Goal: Check status

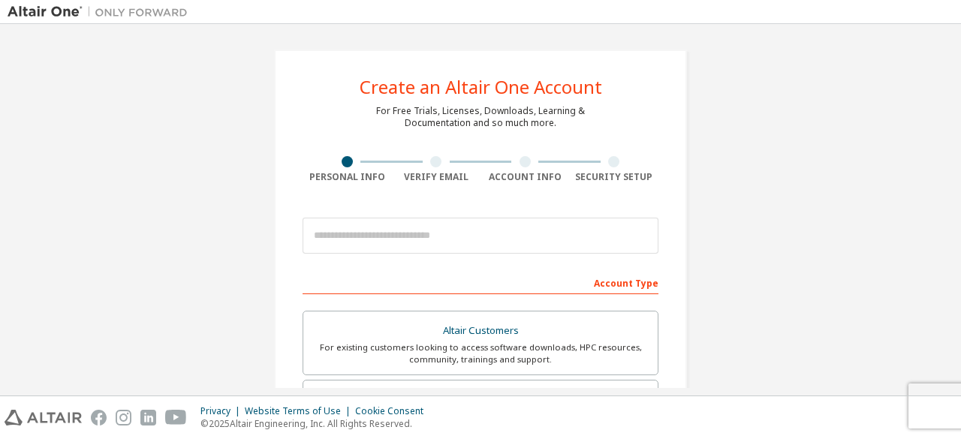
scroll to position [312, 0]
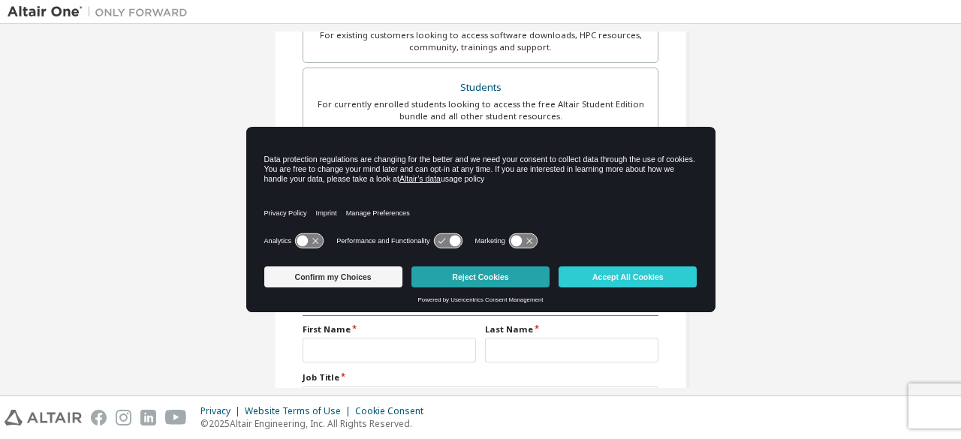
click at [476, 284] on button "Reject Cookies" at bounding box center [480, 277] width 138 height 21
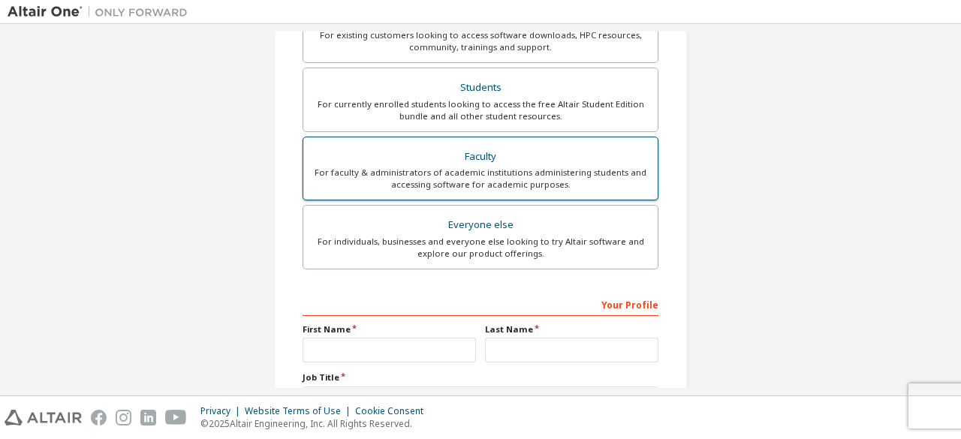
scroll to position [0, 0]
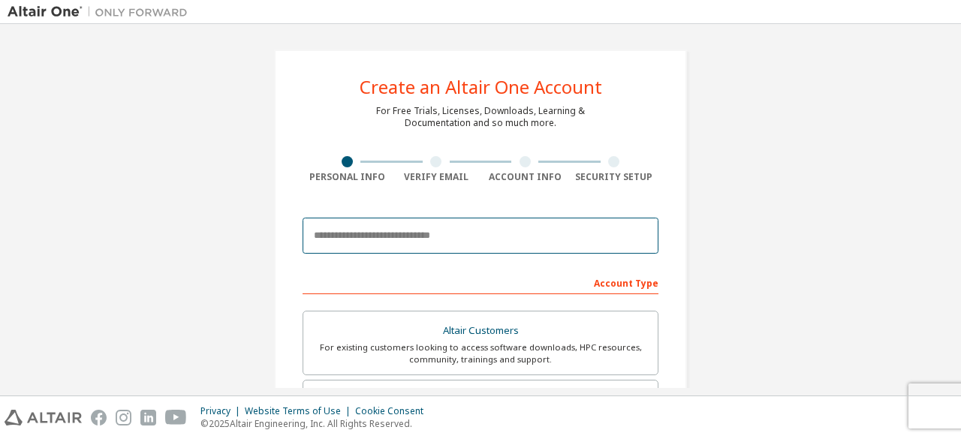
click at [393, 235] on input "email" at bounding box center [481, 236] width 356 height 36
type input "**********"
type input "*****"
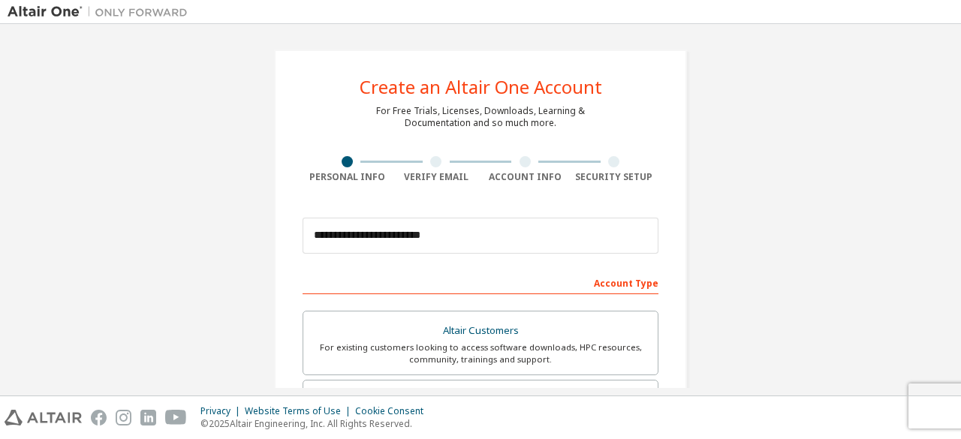
type input "**"
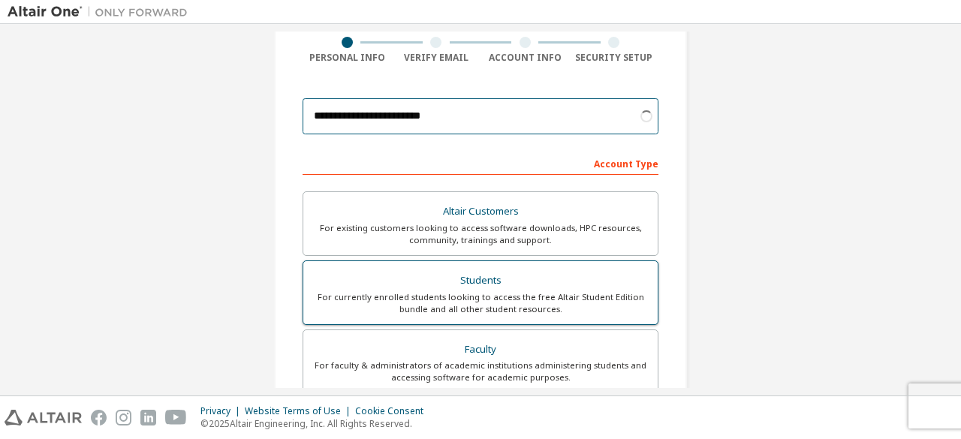
scroll to position [120, 0]
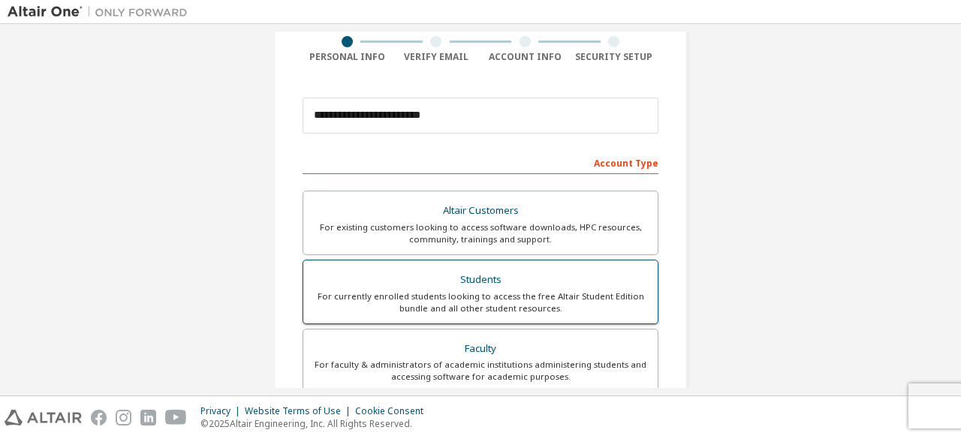
click at [469, 291] on div "For currently enrolled students looking to access the free Altair Student Editi…" at bounding box center [480, 303] width 336 height 24
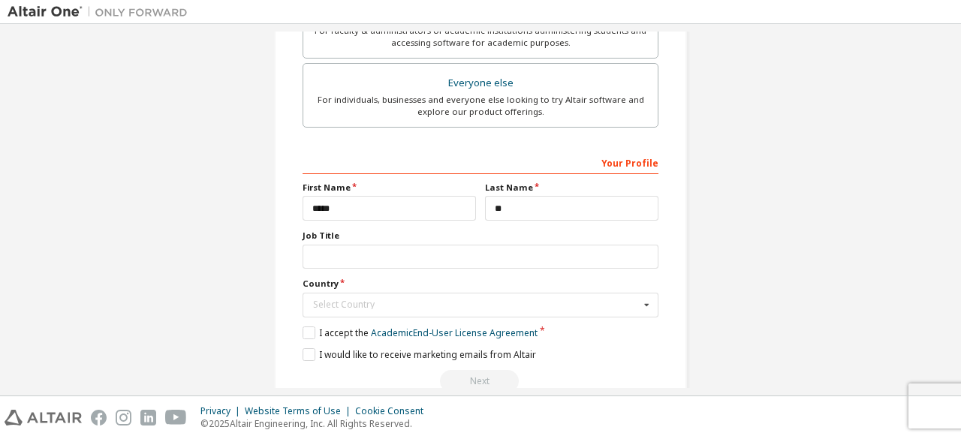
scroll to position [471, 0]
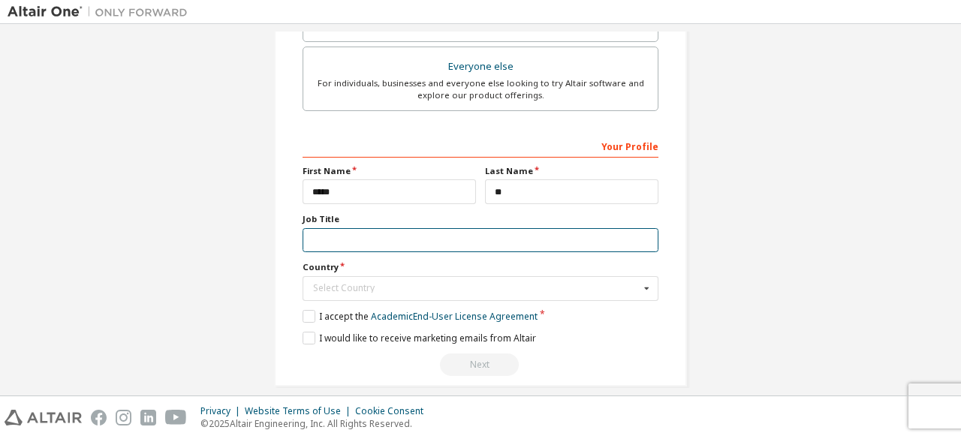
click at [329, 228] on input "text" at bounding box center [481, 240] width 356 height 25
type input "*******"
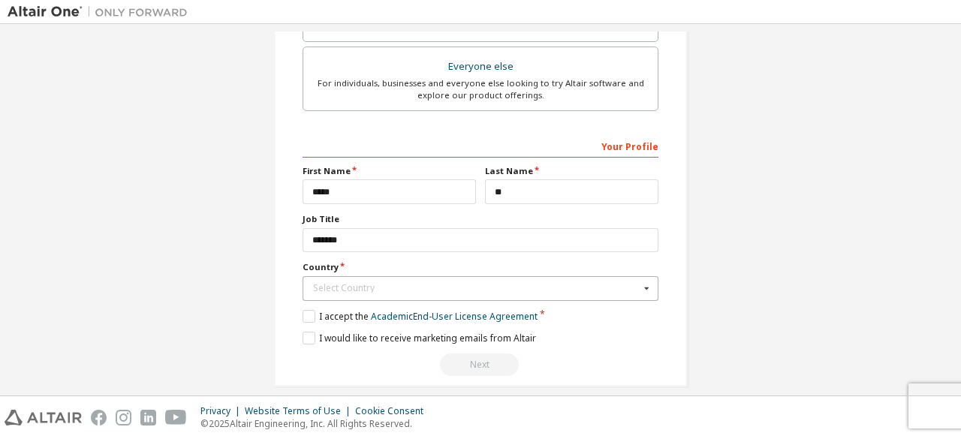
click at [313, 285] on div "Select Country" at bounding box center [476, 288] width 327 height 9
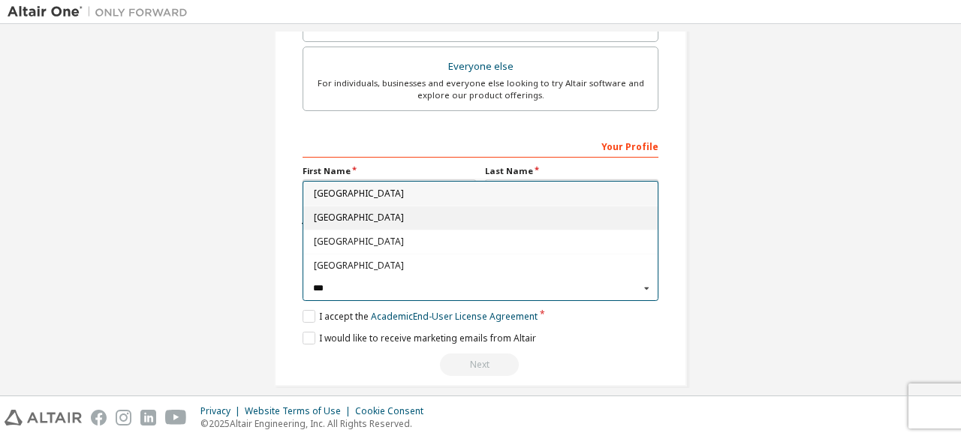
type input "***"
click at [342, 214] on span "Germany" at bounding box center [481, 217] width 334 height 9
type input "***"
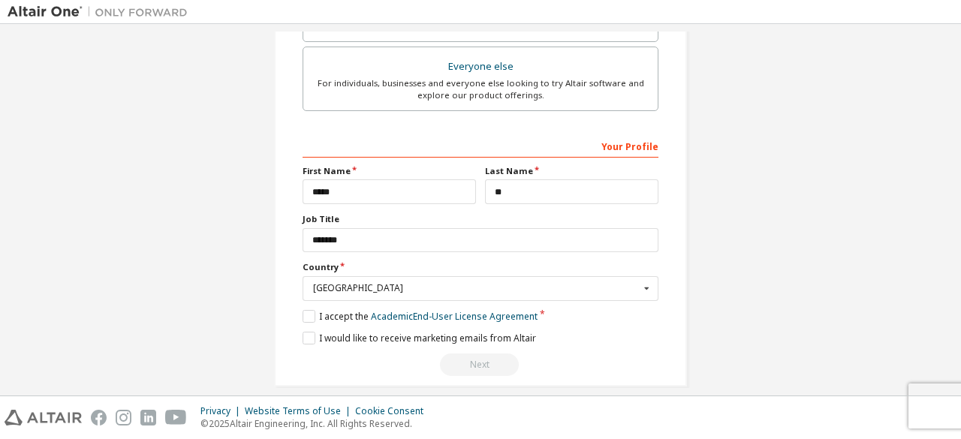
scroll to position [482, 0]
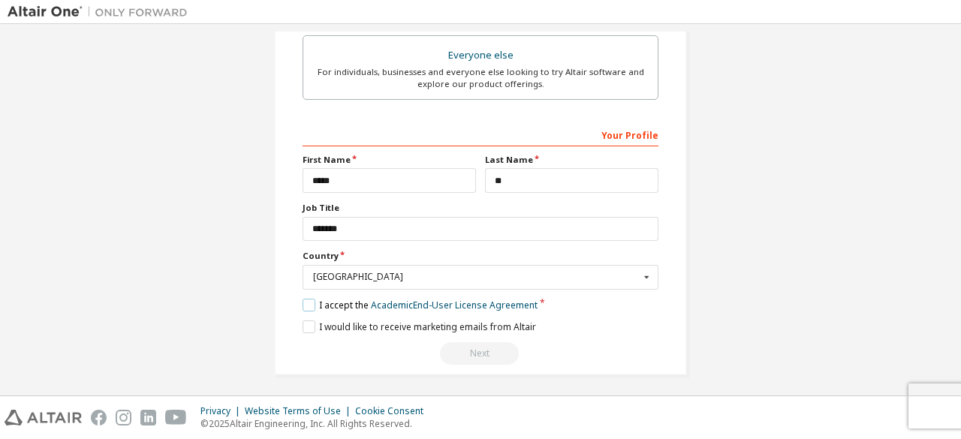
click at [310, 306] on label "I accept the Academic End-User License Agreement" at bounding box center [420, 305] width 235 height 13
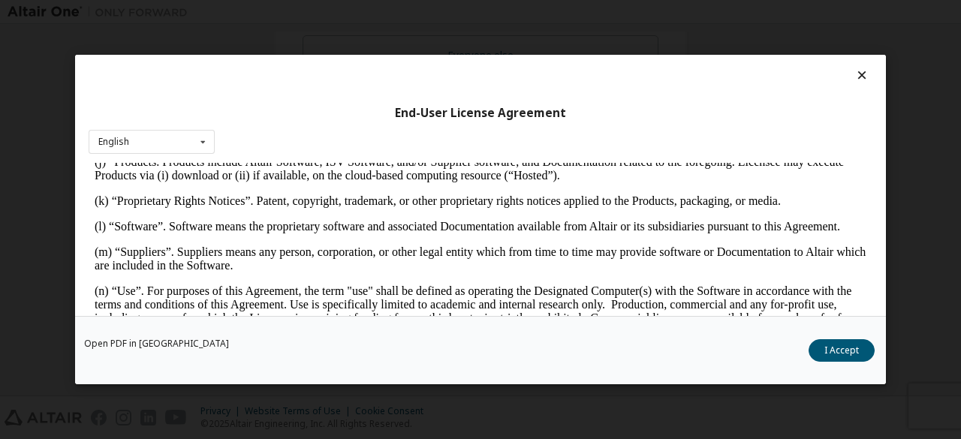
scroll to position [1557, 0]
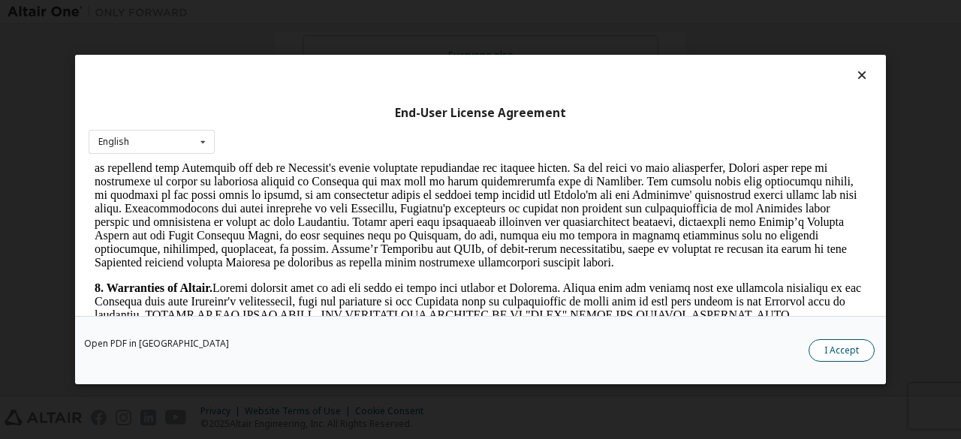
click at [848, 354] on button "I Accept" at bounding box center [842, 350] width 66 height 23
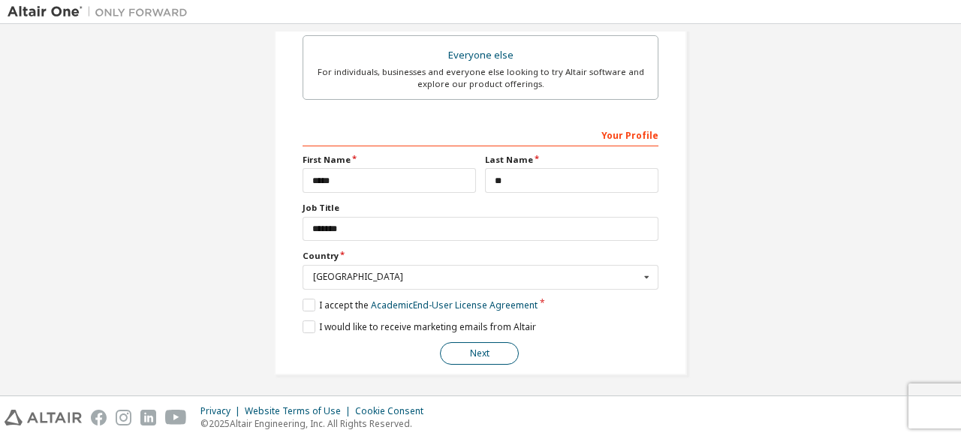
click at [457, 348] on button "Next" at bounding box center [479, 353] width 79 height 23
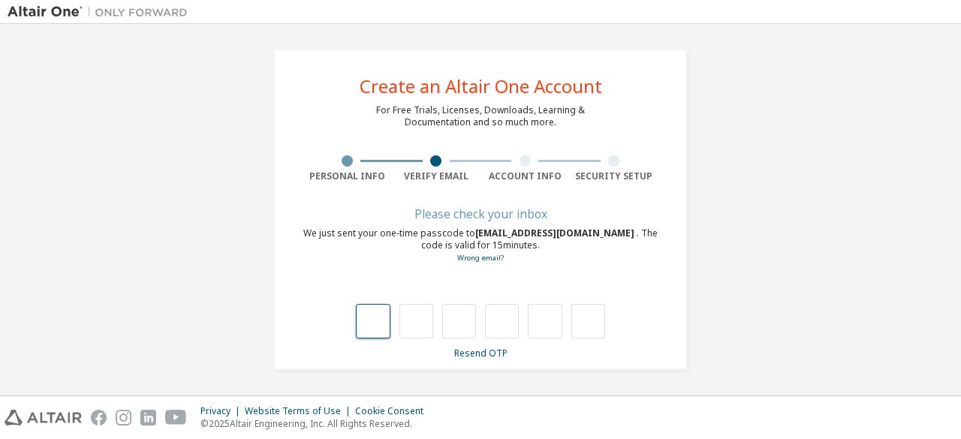
scroll to position [0, 0]
type input "*"
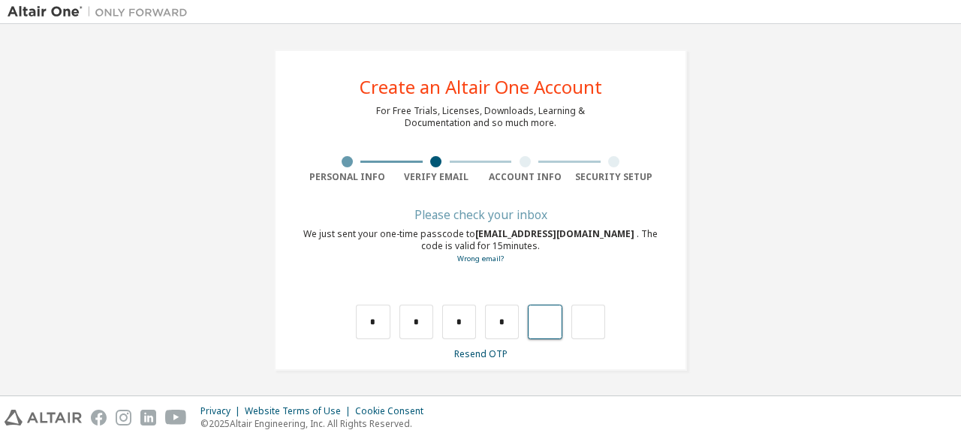
type input "*"
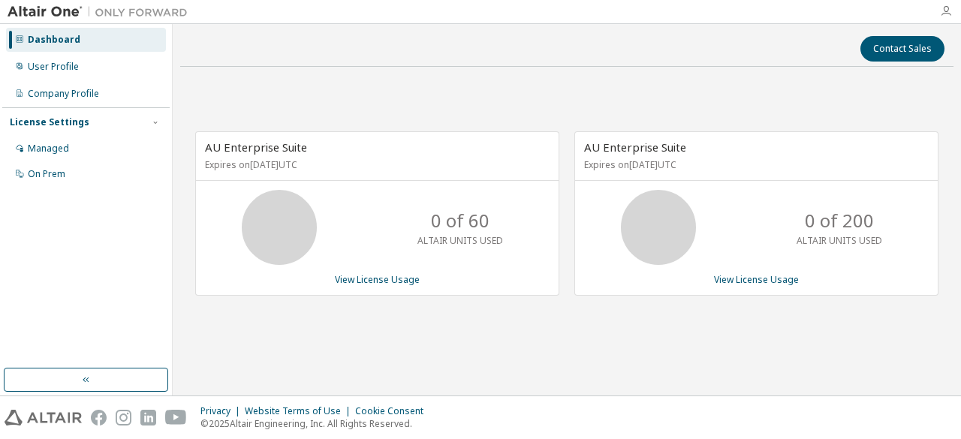
click at [951, 14] on icon "button" at bounding box center [946, 11] width 12 height 12
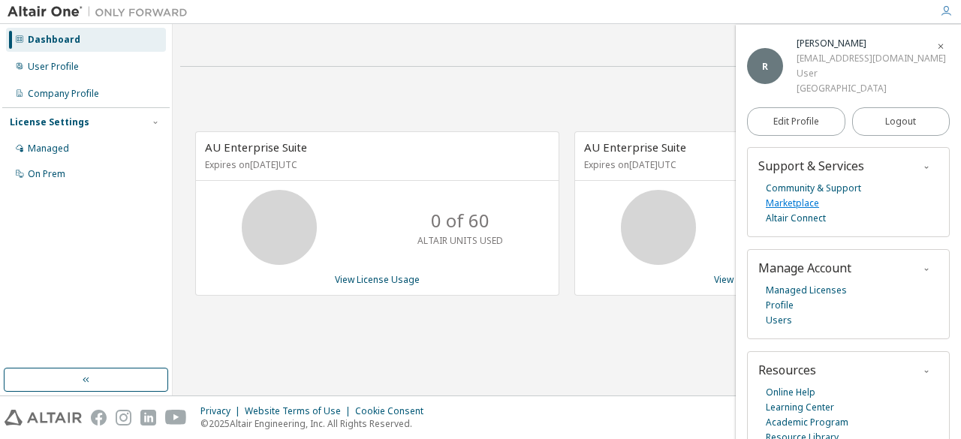
click at [781, 211] on link "Marketplace" at bounding box center [792, 203] width 53 height 15
click at [877, 136] on button "Logout" at bounding box center [901, 121] width 98 height 29
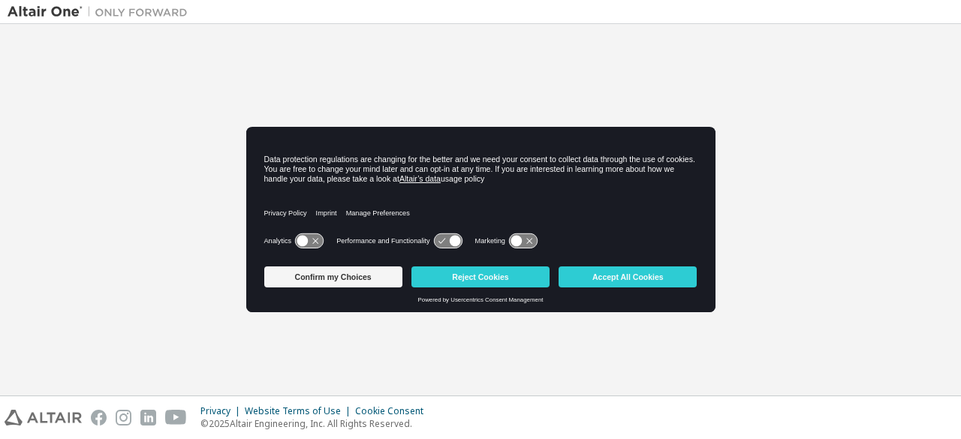
click at [353, 282] on button "Confirm my Choices" at bounding box center [333, 277] width 138 height 21
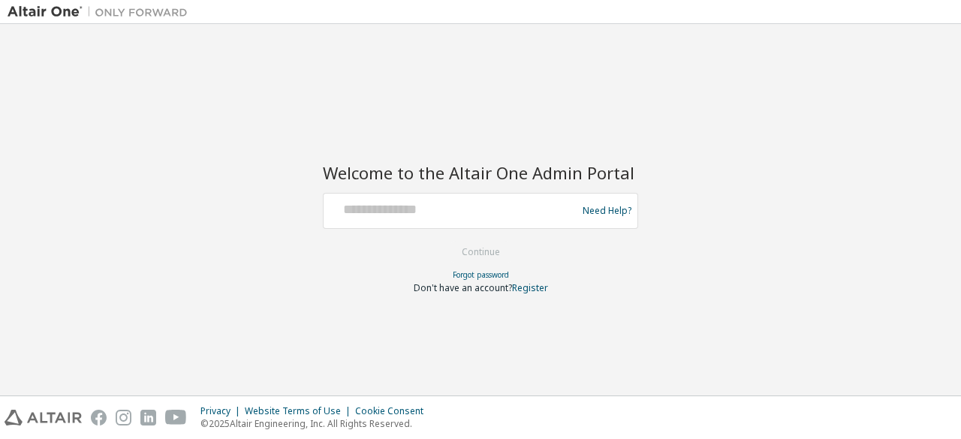
click at [411, 218] on div at bounding box center [453, 211] width 246 height 29
click at [414, 212] on div at bounding box center [453, 211] width 246 height 29
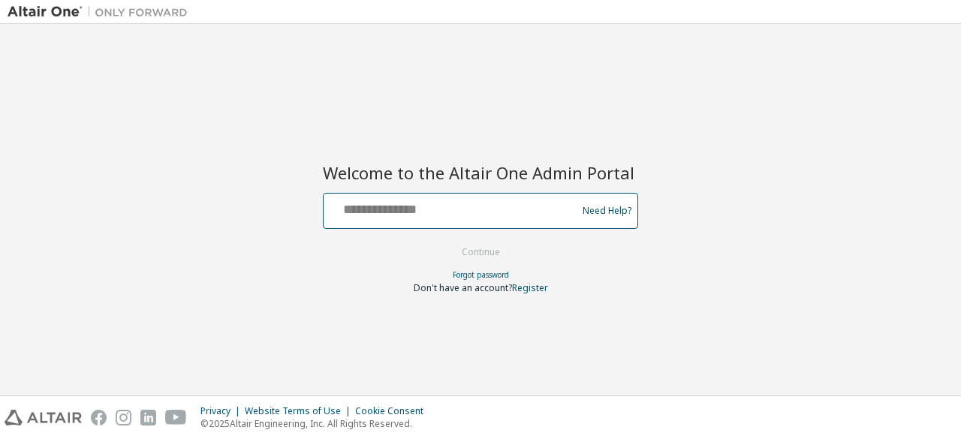
click at [411, 213] on input "text" at bounding box center [453, 208] width 246 height 22
type input "**********"
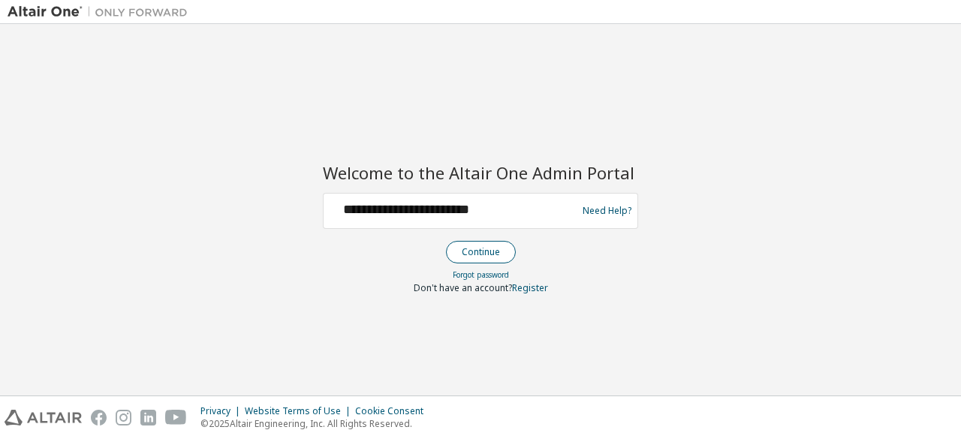
click at [485, 252] on button "Continue" at bounding box center [481, 252] width 70 height 23
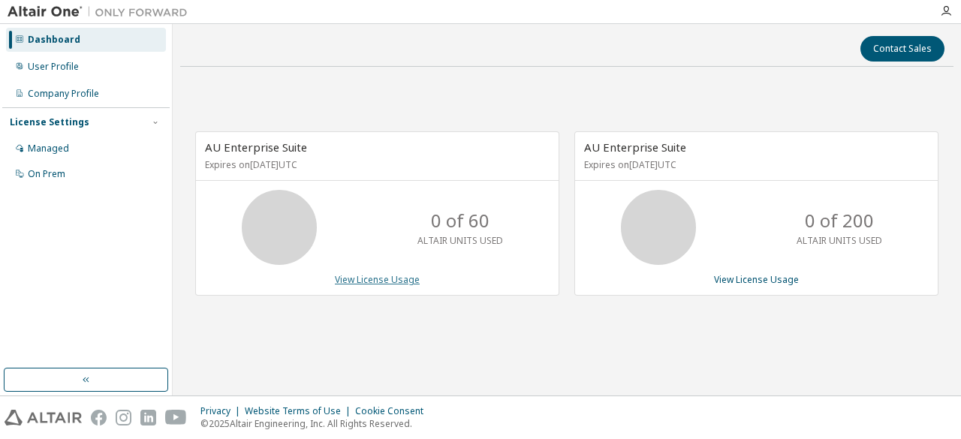
click at [364, 274] on link "View License Usage" at bounding box center [377, 279] width 85 height 13
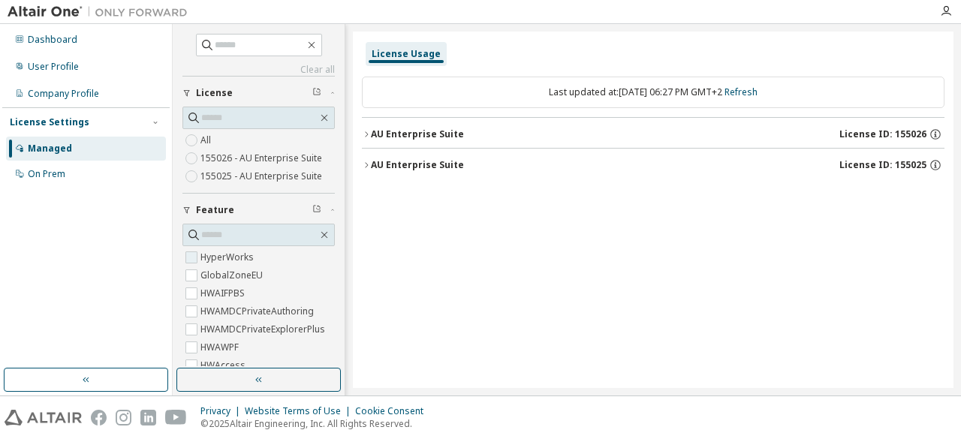
click at [219, 250] on label "HyperWorks" at bounding box center [228, 258] width 56 height 18
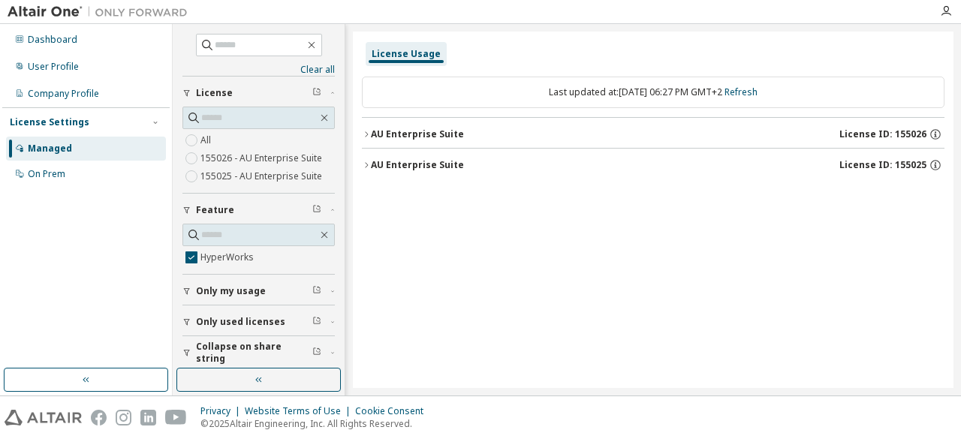
click at [889, 134] on span "License ID: 155026" at bounding box center [882, 134] width 87 height 12
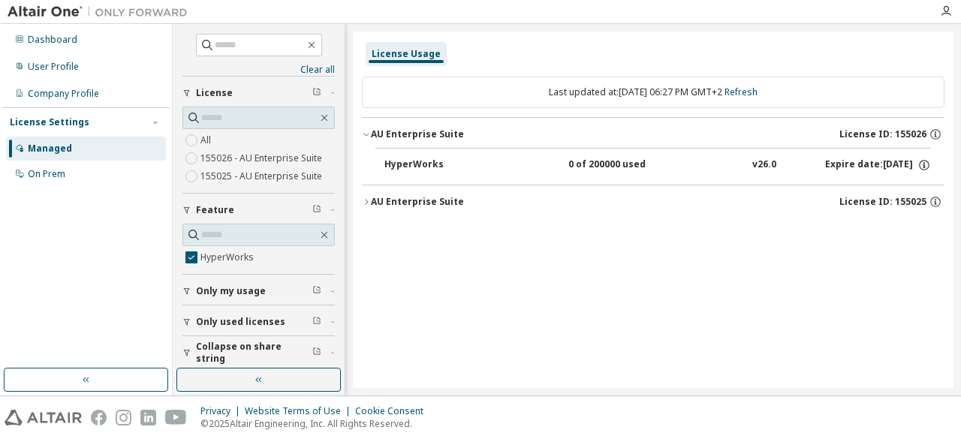
click at [884, 199] on span "License ID: 155025" at bounding box center [882, 202] width 87 height 12
click at [599, 164] on div "0 of 200000 used" at bounding box center [635, 165] width 135 height 14
click at [405, 168] on div "HyperWorks" at bounding box center [451, 165] width 135 height 14
click at [405, 167] on div "HyperWorks" at bounding box center [451, 165] width 135 height 14
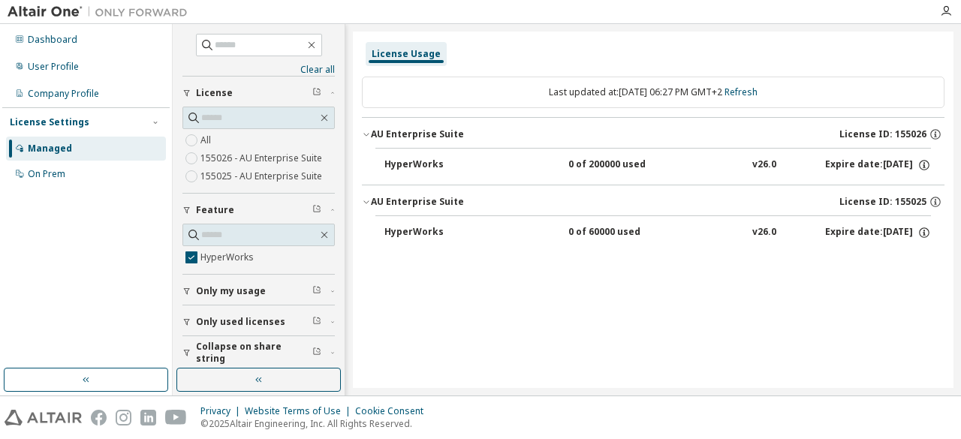
click at [405, 167] on div "HyperWorks" at bounding box center [451, 165] width 135 height 14
drag, startPoint x: 407, startPoint y: 167, endPoint x: 481, endPoint y: 175, distance: 74.8
click at [407, 167] on div "HyperWorks" at bounding box center [451, 165] width 135 height 14
click at [921, 162] on icon "button" at bounding box center [925, 165] width 14 height 14
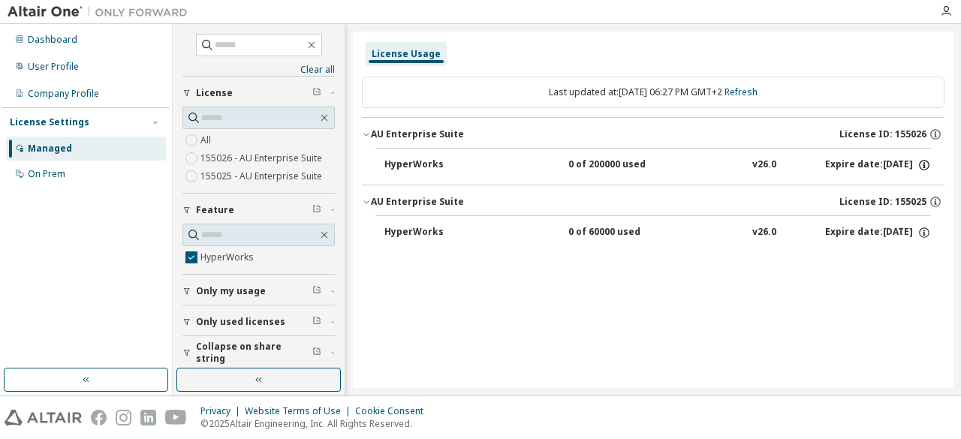
click at [921, 162] on icon "button" at bounding box center [925, 165] width 14 height 14
drag, startPoint x: 890, startPoint y: 193, endPoint x: 884, endPoint y: 210, distance: 18.1
click at [890, 194] on p "Options: NONE" at bounding box center [887, 190] width 78 height 13
click at [881, 217] on p "Borrow Limits: 336" at bounding box center [887, 212] width 78 height 13
click at [677, 155] on button "HyperWorks 0 of 200000 used v26.0 Expire date: 2026-03-01" at bounding box center [657, 165] width 547 height 33
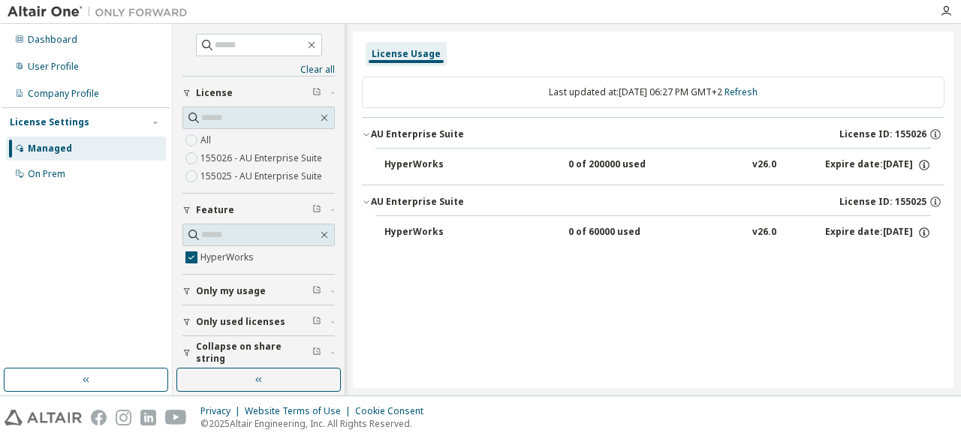
click at [581, 161] on div "0 of 200000 used" at bounding box center [635, 165] width 135 height 14
click at [393, 163] on div "HyperWorks" at bounding box center [451, 165] width 135 height 14
click at [393, 161] on div "HyperWorks" at bounding box center [451, 165] width 135 height 14
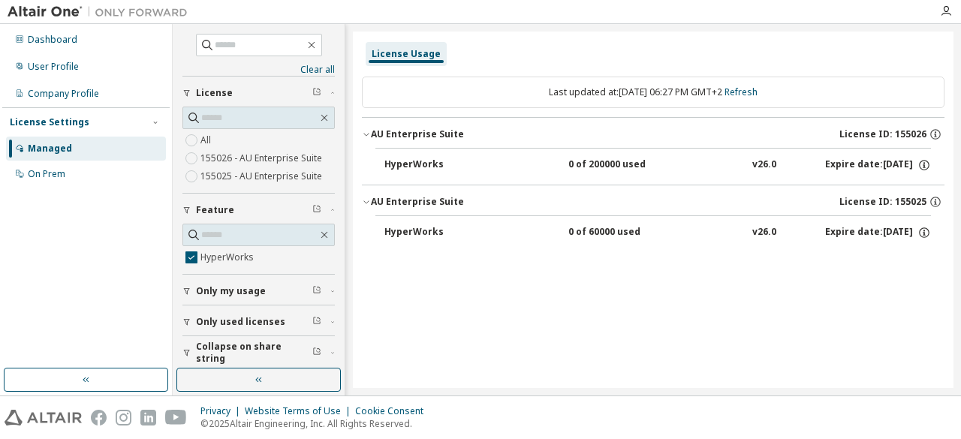
click at [420, 223] on button "HyperWorks 0 of 60000 used v26.0 Expire date: 2026-03-01" at bounding box center [657, 232] width 547 height 33
click at [422, 221] on button "HyperWorks 0 of 60000 used v26.0 Expire date: 2026-03-01" at bounding box center [657, 232] width 547 height 33
click at [262, 380] on icon "button" at bounding box center [259, 380] width 12 height 12
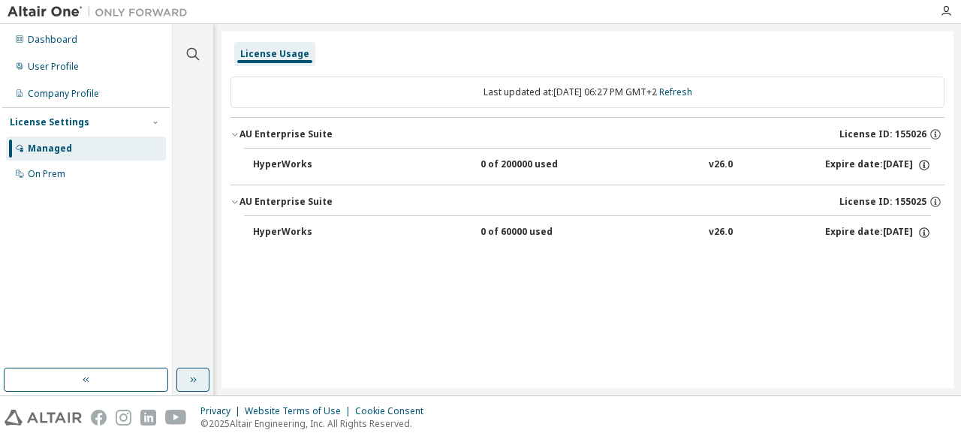
click at [709, 162] on div "v26.0" at bounding box center [721, 165] width 24 height 14
click at [709, 164] on div "v26.0" at bounding box center [721, 165] width 24 height 14
click at [387, 92] on div "Last updated at: Mon 2025-10-13 06:27 PM GMT+2 Refresh" at bounding box center [588, 93] width 714 height 32
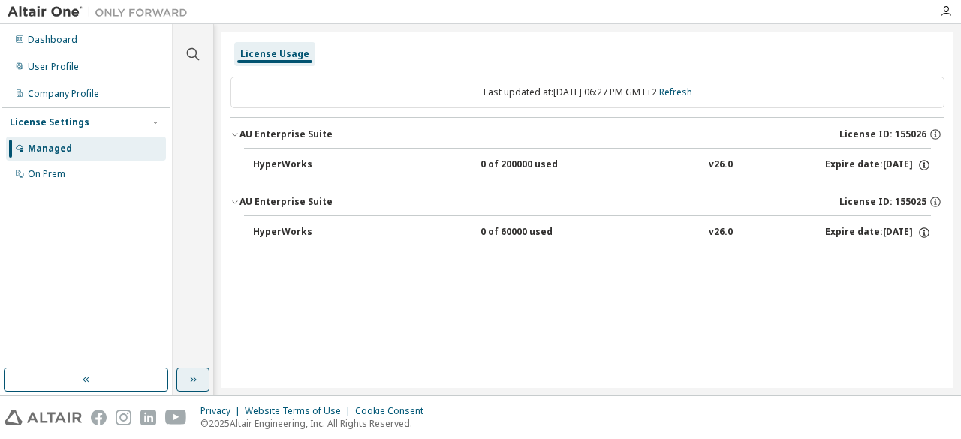
click at [710, 229] on div "v26.0" at bounding box center [721, 233] width 24 height 14
click at [710, 228] on div "v26.0" at bounding box center [721, 233] width 24 height 14
click at [710, 158] on button "HyperWorks 0 of 200000 used v26.0 Expire date: 2026-03-01" at bounding box center [592, 165] width 678 height 33
click at [709, 161] on div "v26.0" at bounding box center [721, 165] width 24 height 14
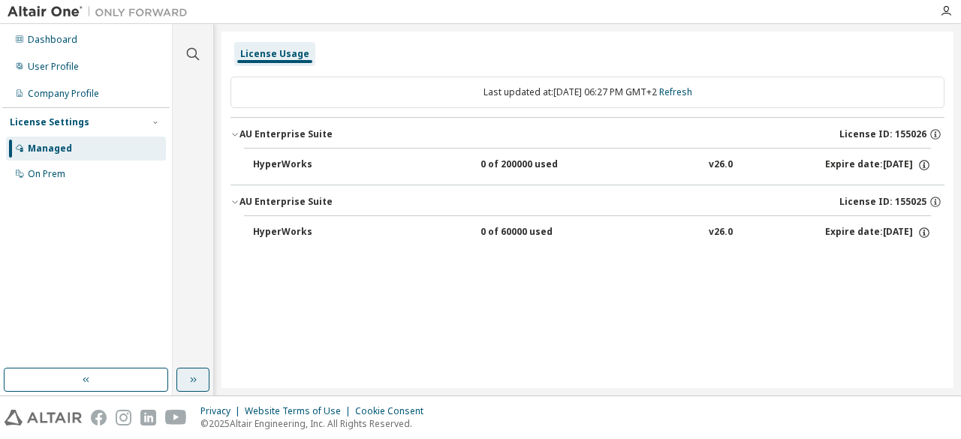
click at [282, 171] on button "HyperWorks 0 of 200000 used v26.0 Expire date: 2026-03-01" at bounding box center [592, 165] width 678 height 33
click at [282, 170] on button "HyperWorks 0 of 200000 used v26.0 Expire date: 2026-03-01" at bounding box center [592, 165] width 678 height 33
click at [260, 228] on div "HyperWorks" at bounding box center [320, 233] width 135 height 14
click at [275, 53] on div "License Usage" at bounding box center [274, 54] width 69 height 12
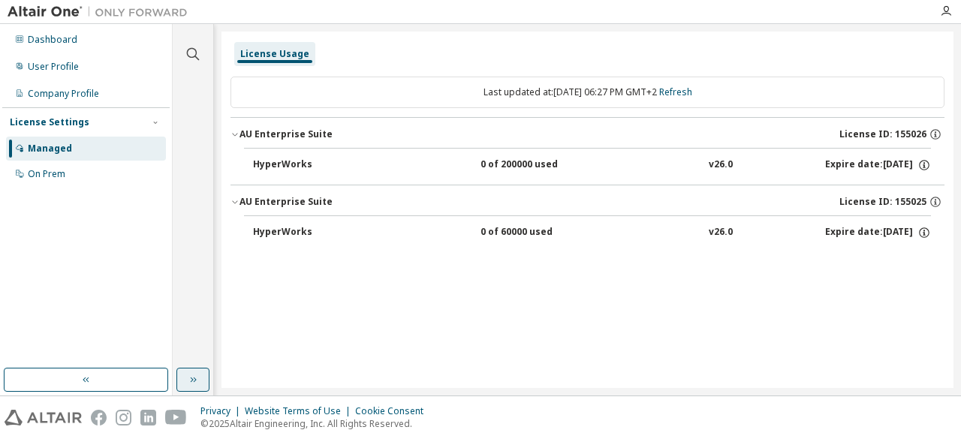
click at [289, 98] on div "Last updated at: Mon 2025-10-13 06:27 PM GMT+2 Refresh" at bounding box center [588, 93] width 714 height 32
click at [688, 93] on link "Refresh" at bounding box center [675, 92] width 33 height 13
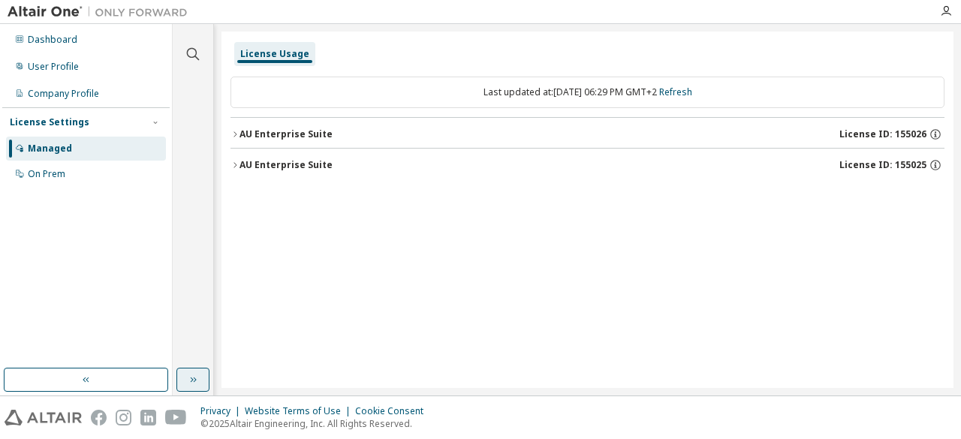
click at [850, 133] on span "License ID: 155026" at bounding box center [882, 134] width 87 height 12
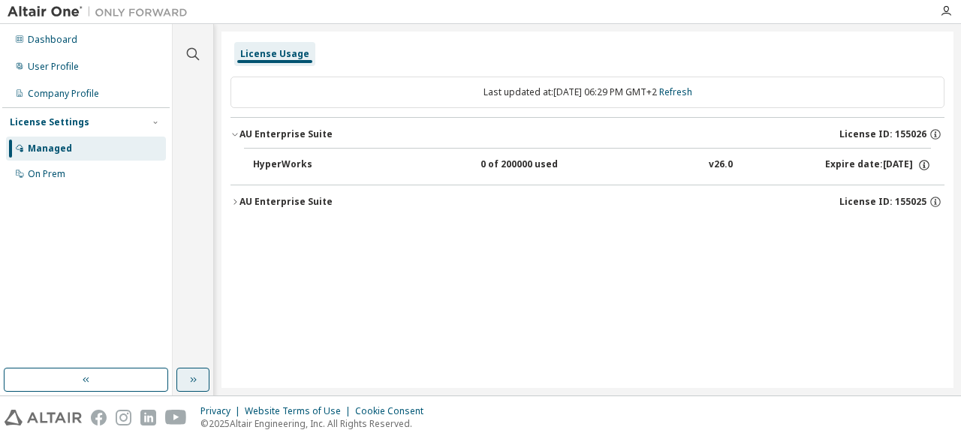
click at [850, 133] on span "License ID: 155026" at bounding box center [882, 134] width 87 height 12
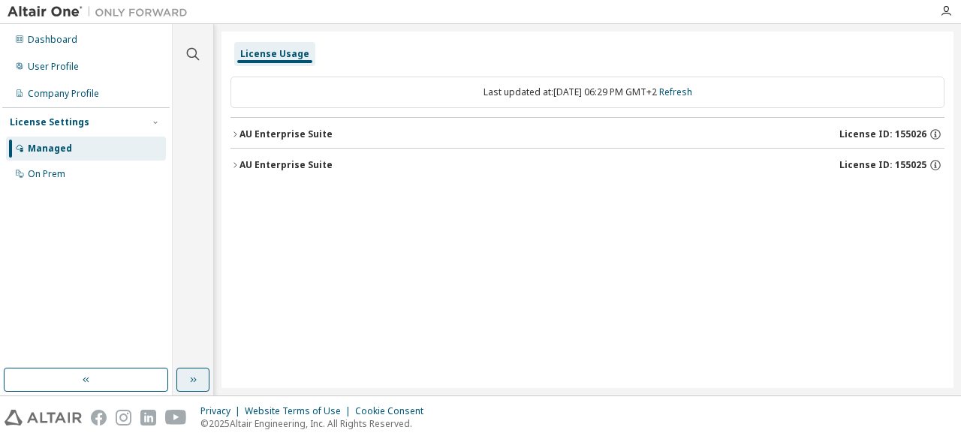
click at [857, 169] on span "License ID: 155025" at bounding box center [882, 165] width 87 height 12
click at [850, 197] on div "Expire date: 2026-03-01" at bounding box center [878, 196] width 106 height 14
click at [915, 194] on div "Expire date: 2026-03-01" at bounding box center [878, 196] width 106 height 14
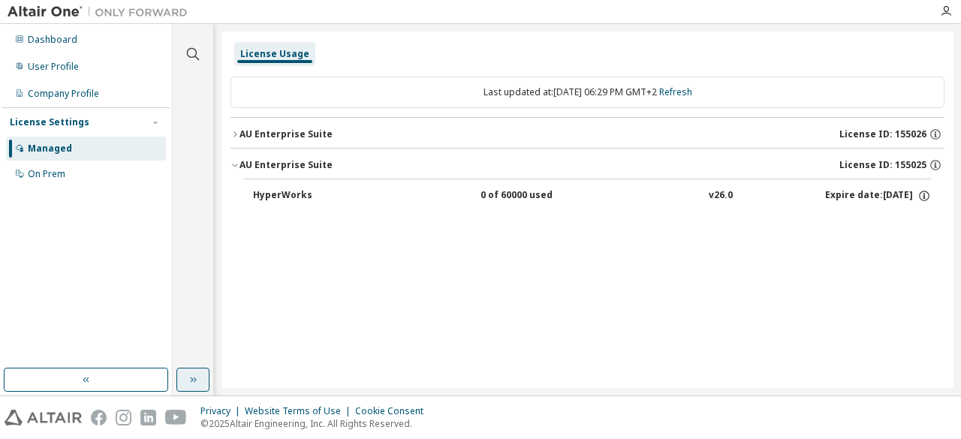
click at [899, 193] on div "Expire date: 2026-03-01" at bounding box center [878, 196] width 106 height 14
click at [922, 194] on icon "button" at bounding box center [925, 196] width 14 height 14
click at [522, 194] on div "0 of 60000 used" at bounding box center [548, 196] width 135 height 14
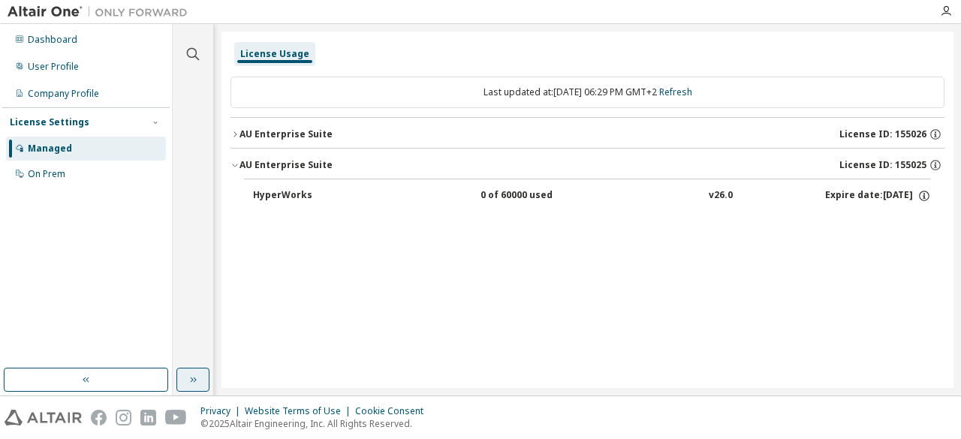
click at [522, 193] on div "0 of 60000 used" at bounding box center [548, 196] width 135 height 14
click at [300, 197] on div "HyperWorks" at bounding box center [320, 196] width 135 height 14
click at [302, 192] on div "HyperWorks" at bounding box center [320, 196] width 135 height 14
click at [287, 128] on div "AU Enterprise Suite License ID: 155026" at bounding box center [592, 135] width 705 height 14
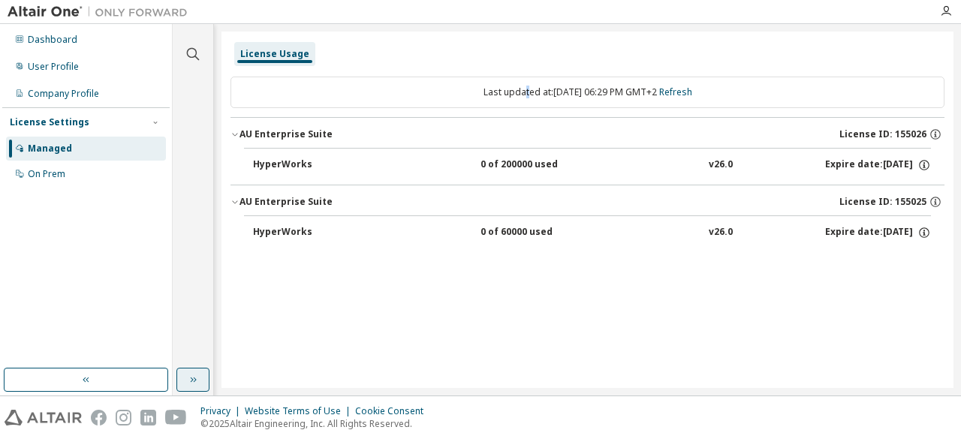
click at [507, 86] on div "Last updated at: Mon 2025-10-13 06:29 PM GMT+2 Refresh" at bounding box center [588, 93] width 714 height 32
click at [507, 85] on div "Last updated at: Mon 2025-10-13 06:29 PM GMT+2 Refresh" at bounding box center [588, 93] width 714 height 32
